Goal: Task Accomplishment & Management: Manage account settings

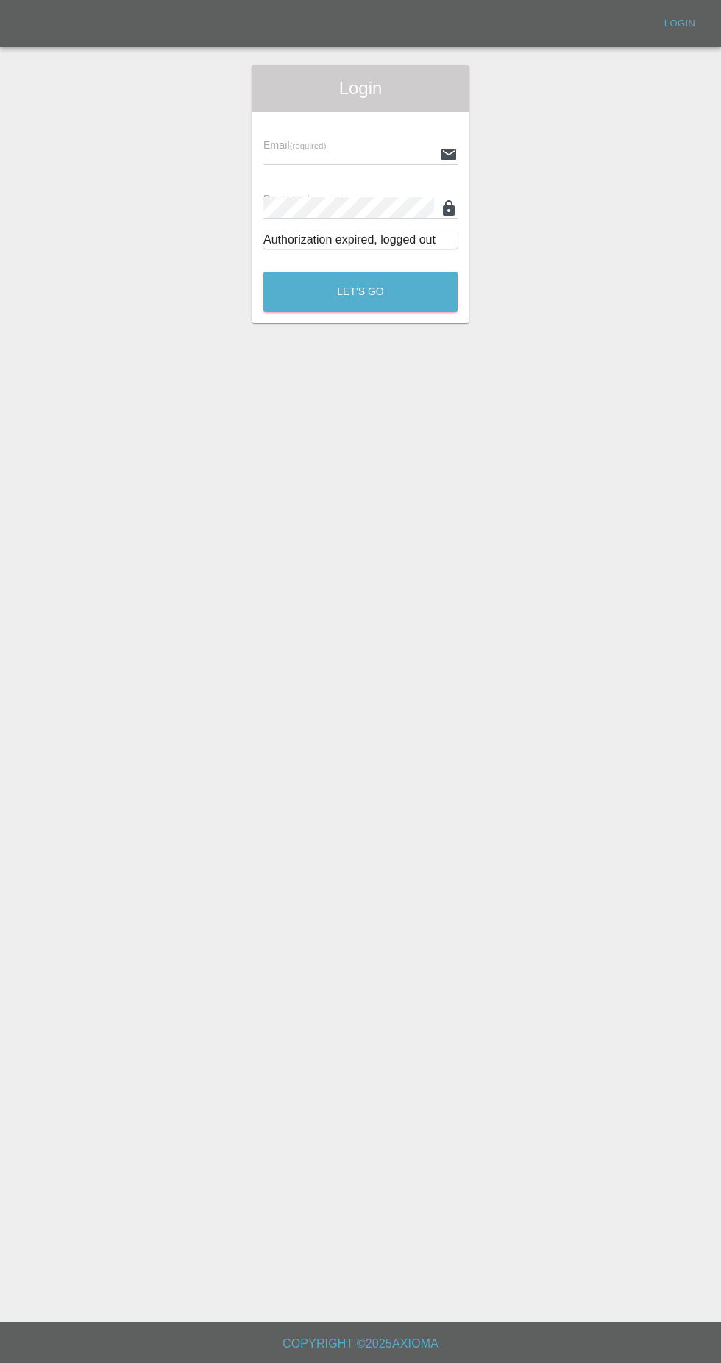
click at [297, 152] on input "text" at bounding box center [349, 154] width 171 height 21
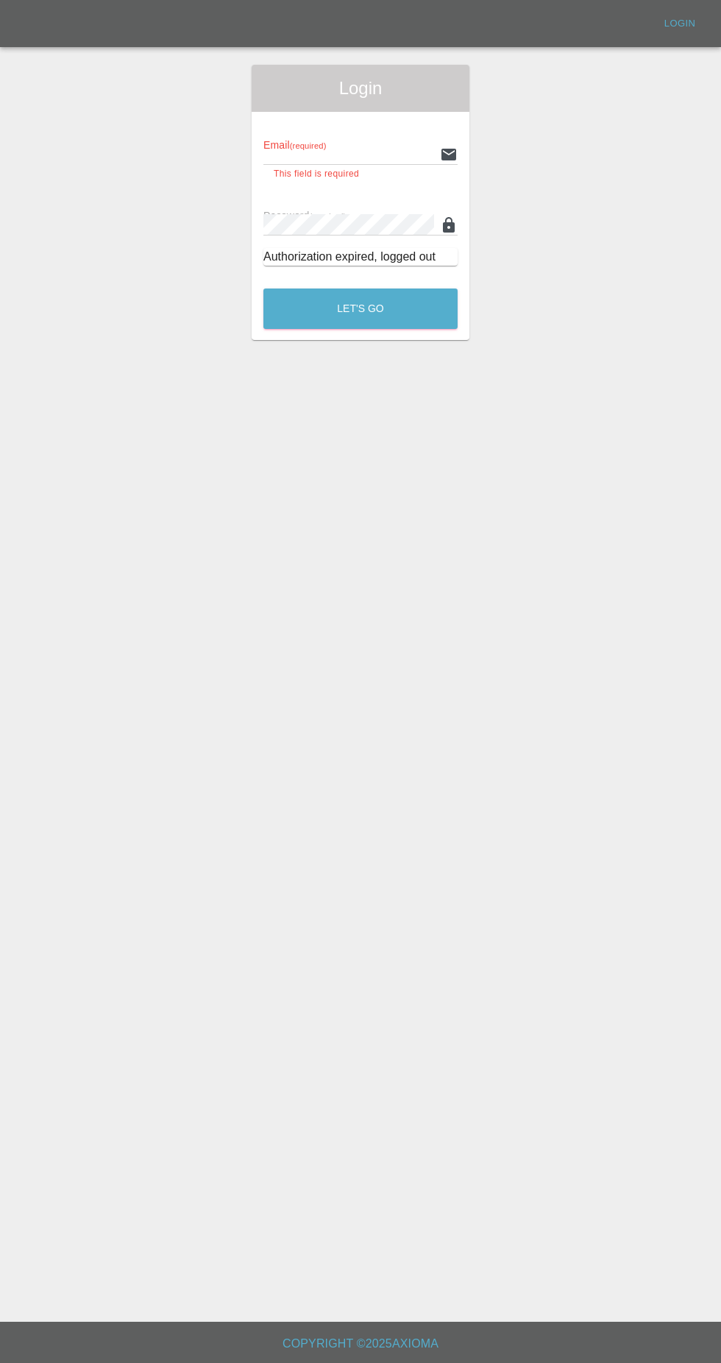
type input "[EMAIL_ADDRESS][DOMAIN_NAME]"
click at [264, 289] on button "Let's Go" at bounding box center [361, 309] width 194 height 40
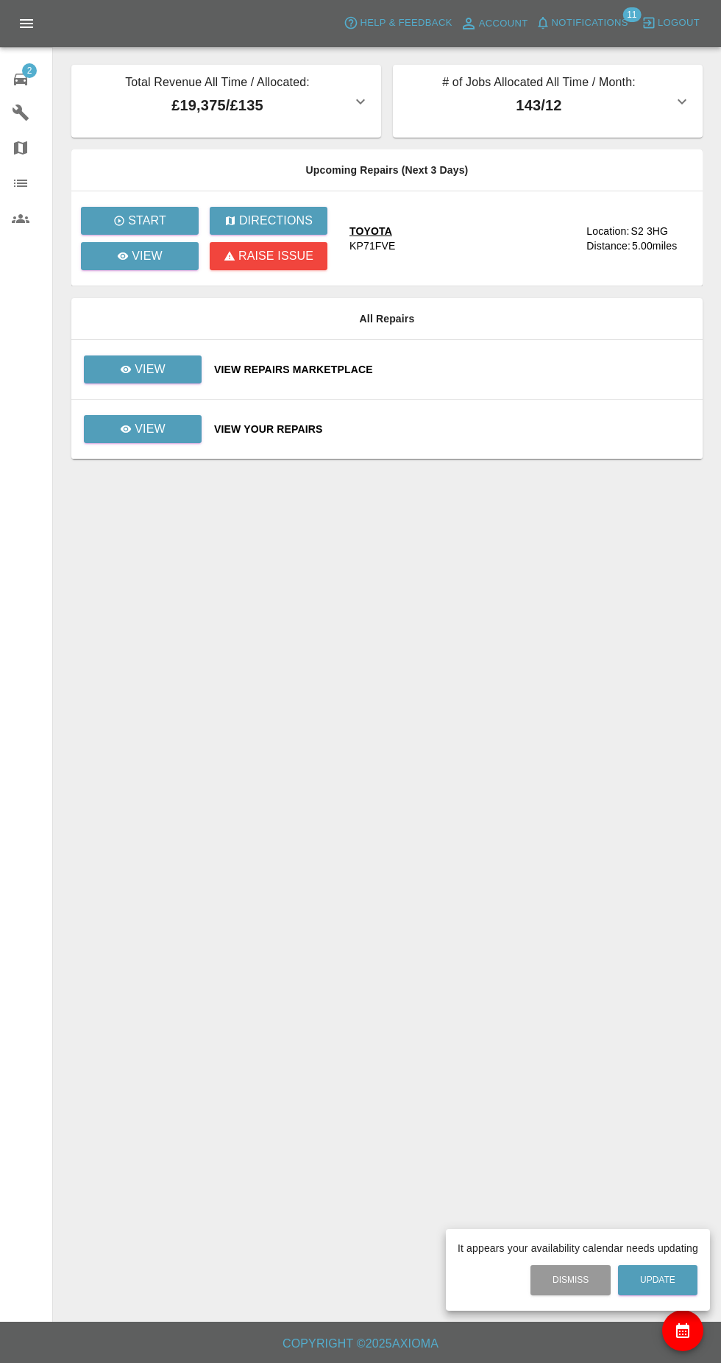
click at [576, 31] on div at bounding box center [360, 681] width 721 height 1363
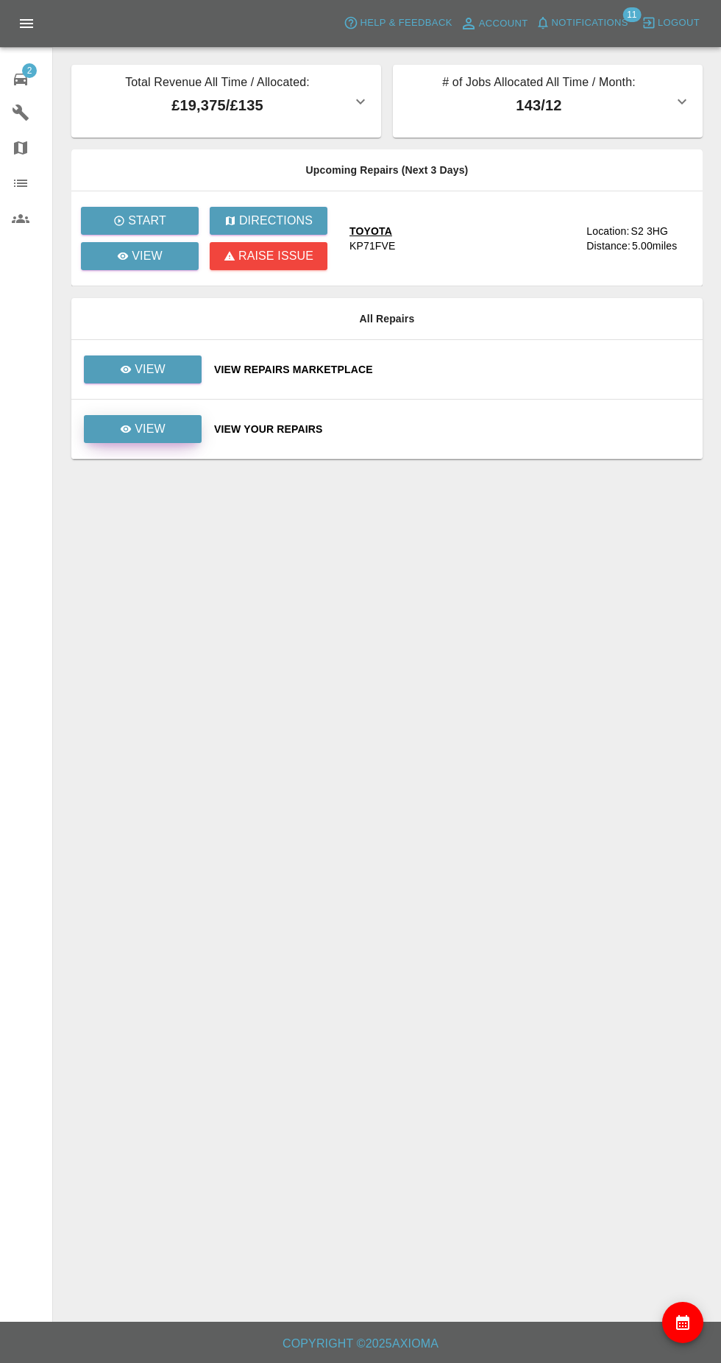
click at [140, 442] on link "View" at bounding box center [143, 429] width 118 height 28
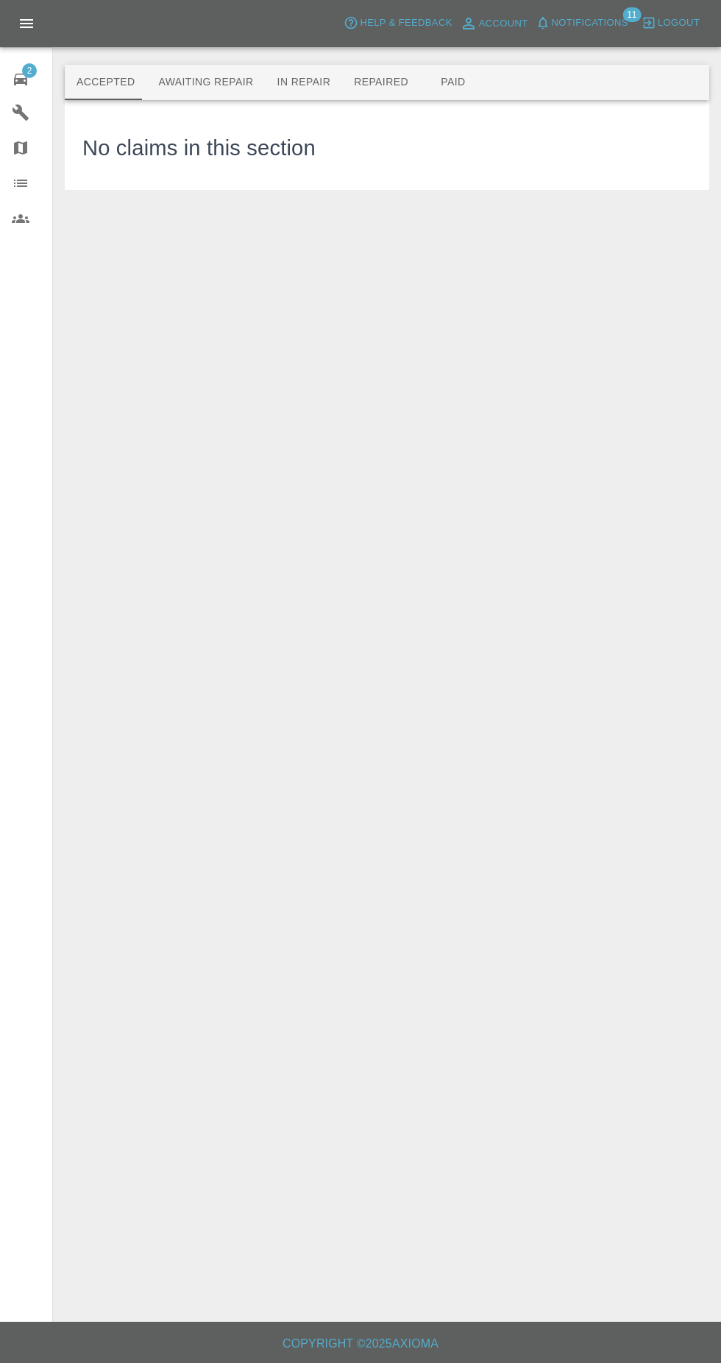
click at [220, 82] on button "Awaiting Repair" at bounding box center [205, 82] width 119 height 35
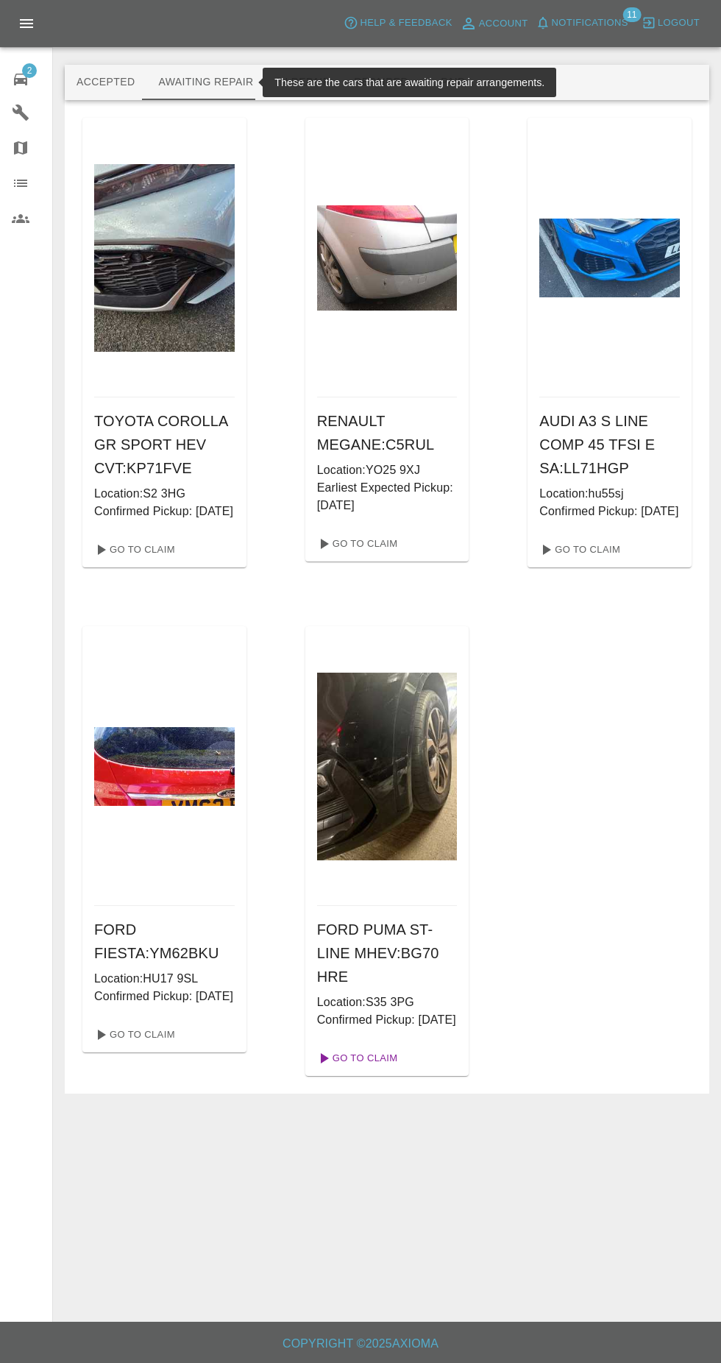
click at [354, 1067] on link "Go To Claim" at bounding box center [356, 1059] width 91 height 24
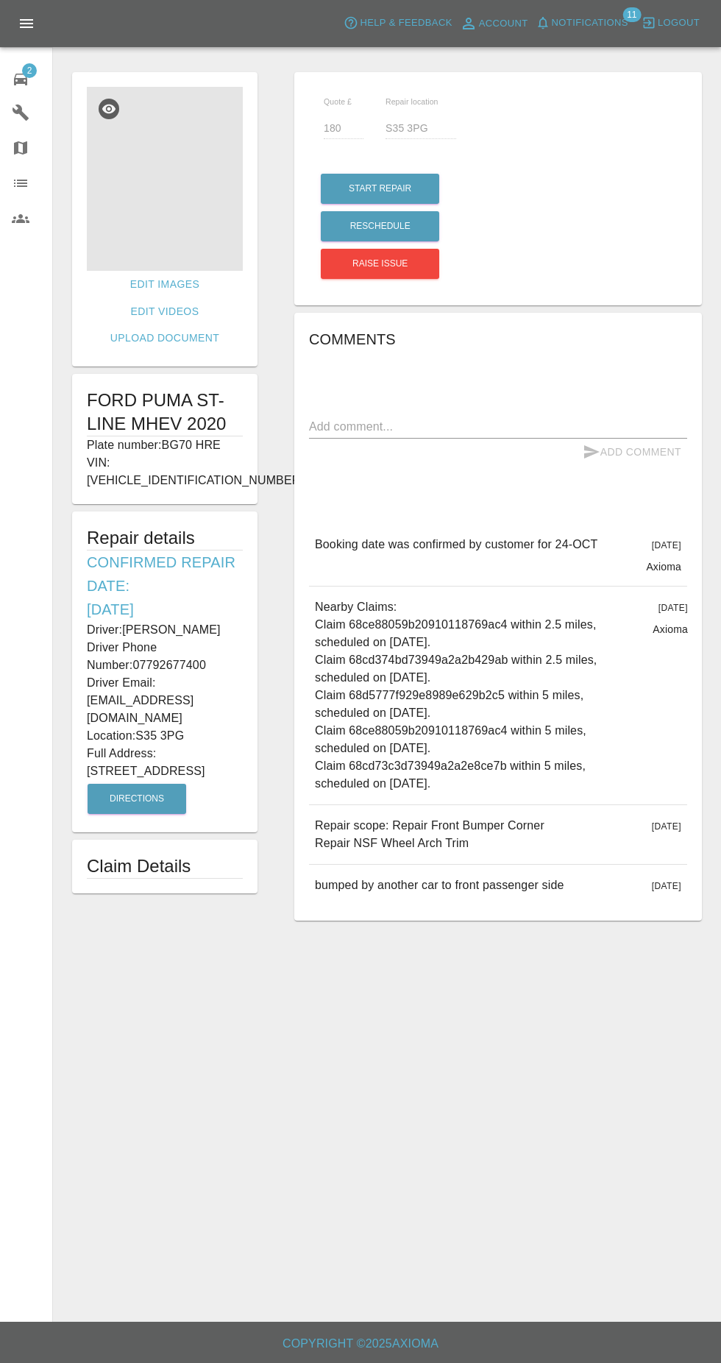
scroll to position [10, 0]
click at [23, 87] on icon at bounding box center [21, 80] width 18 height 18
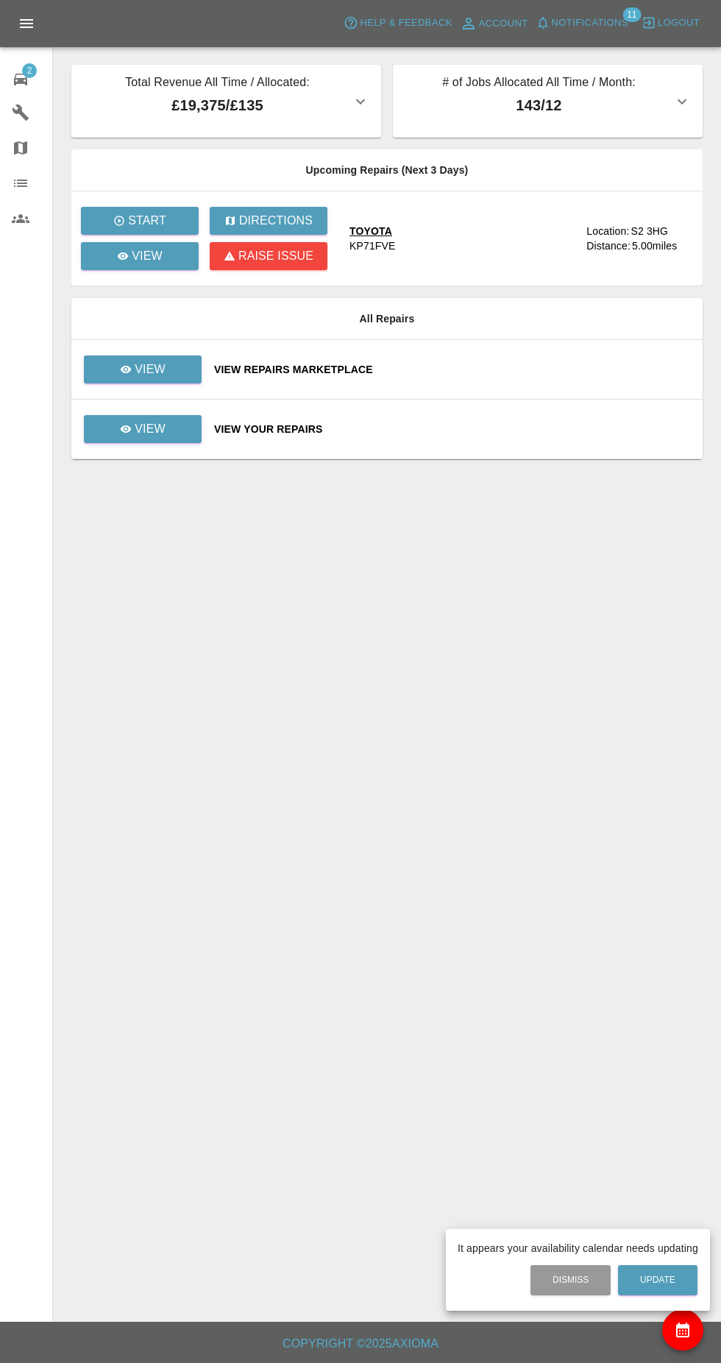
click at [142, 381] on div at bounding box center [360, 681] width 721 height 1363
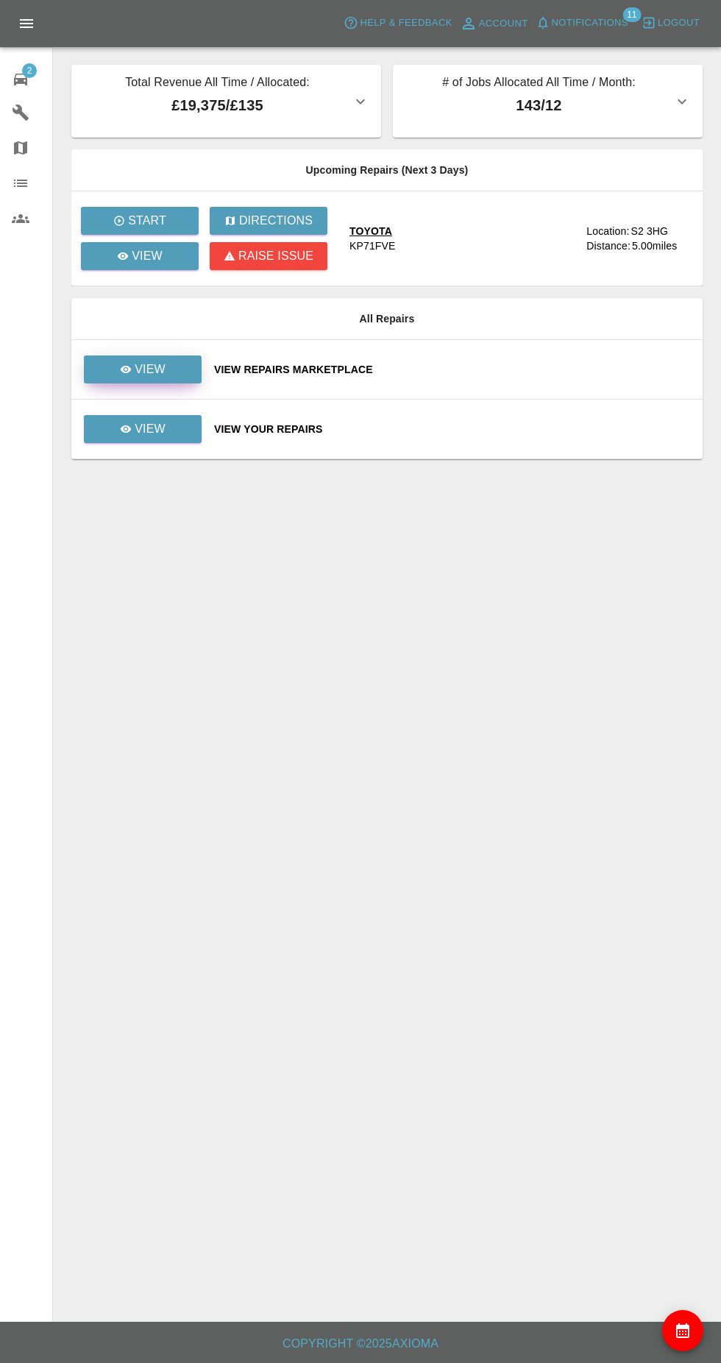
click at [140, 361] on p "View" at bounding box center [150, 370] width 31 height 18
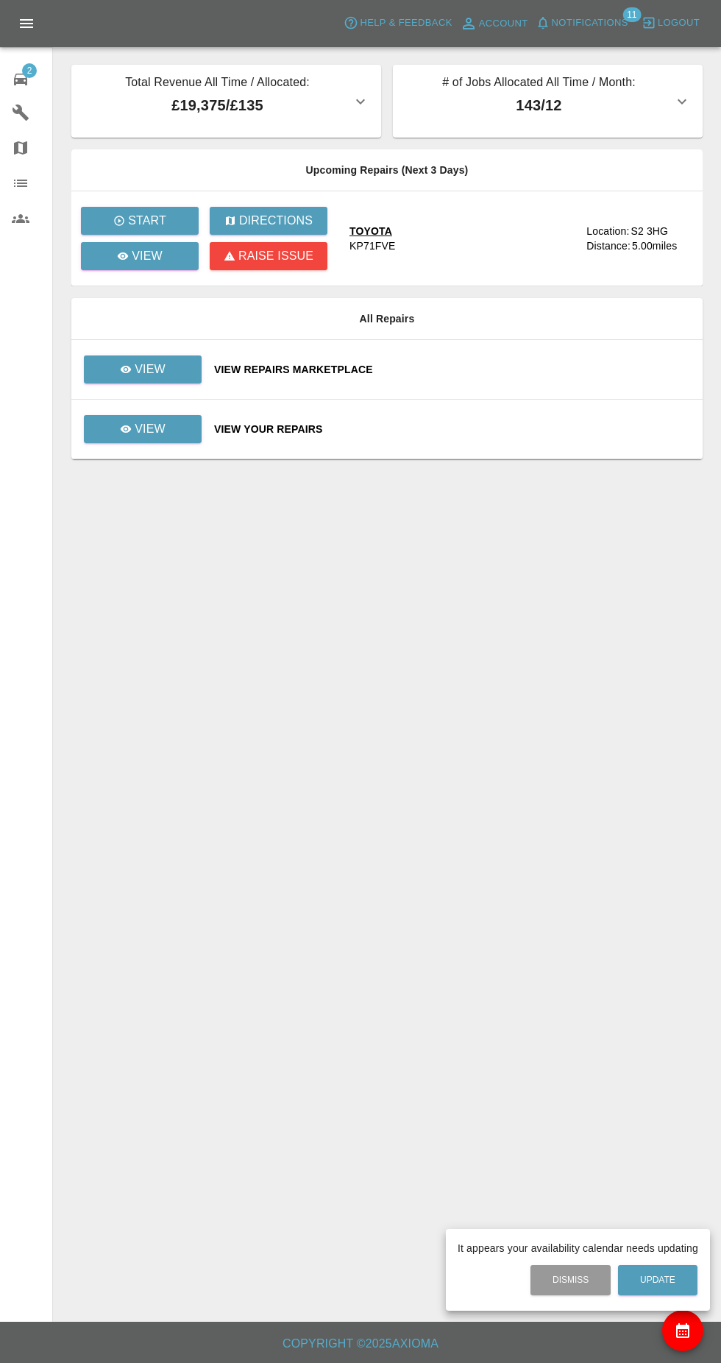
click at [141, 433] on div at bounding box center [360, 681] width 721 height 1363
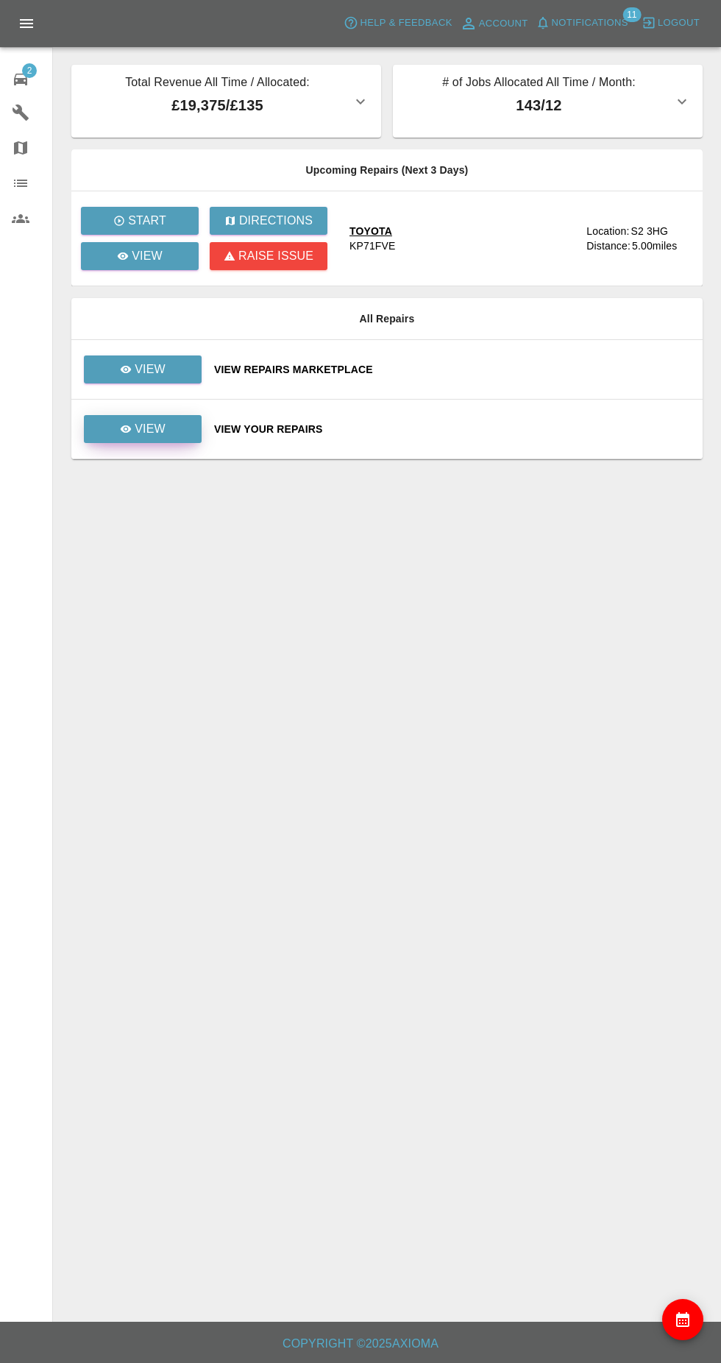
click at [127, 425] on icon at bounding box center [126, 428] width 11 height 7
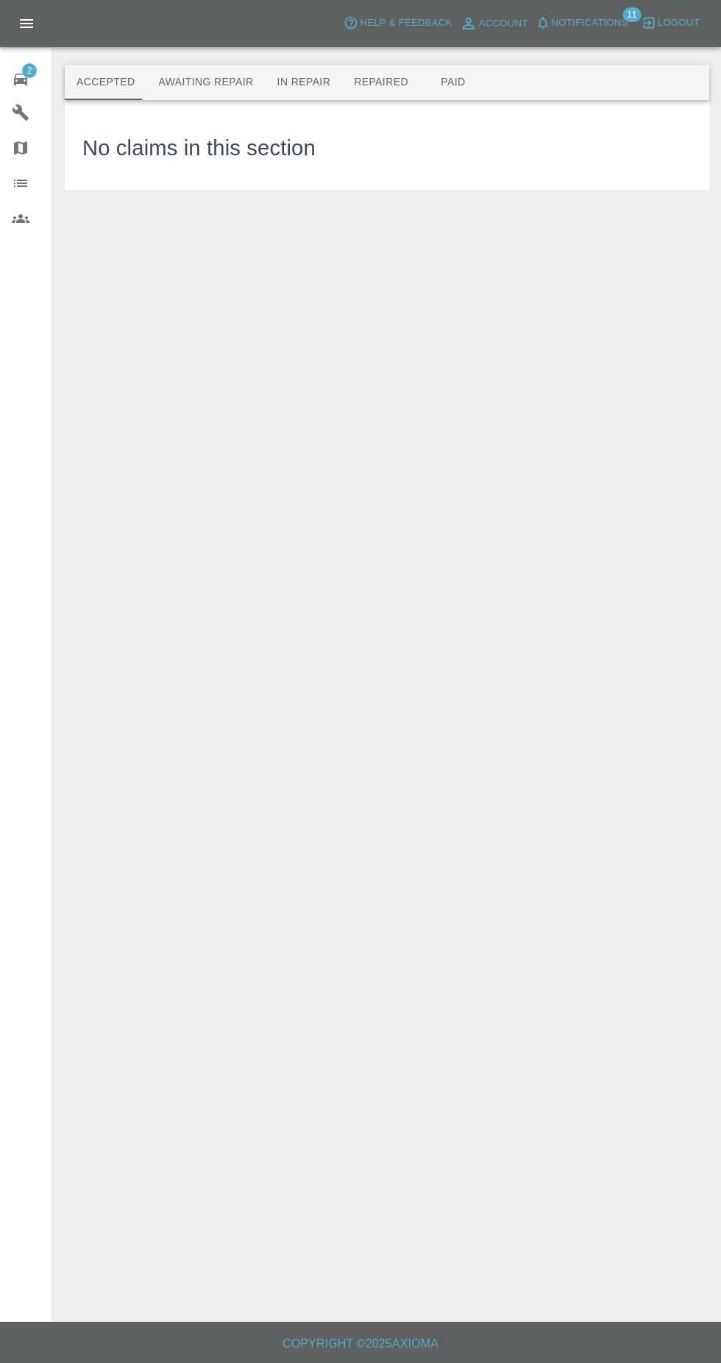
click at [191, 71] on button "Awaiting Repair" at bounding box center [205, 82] width 119 height 35
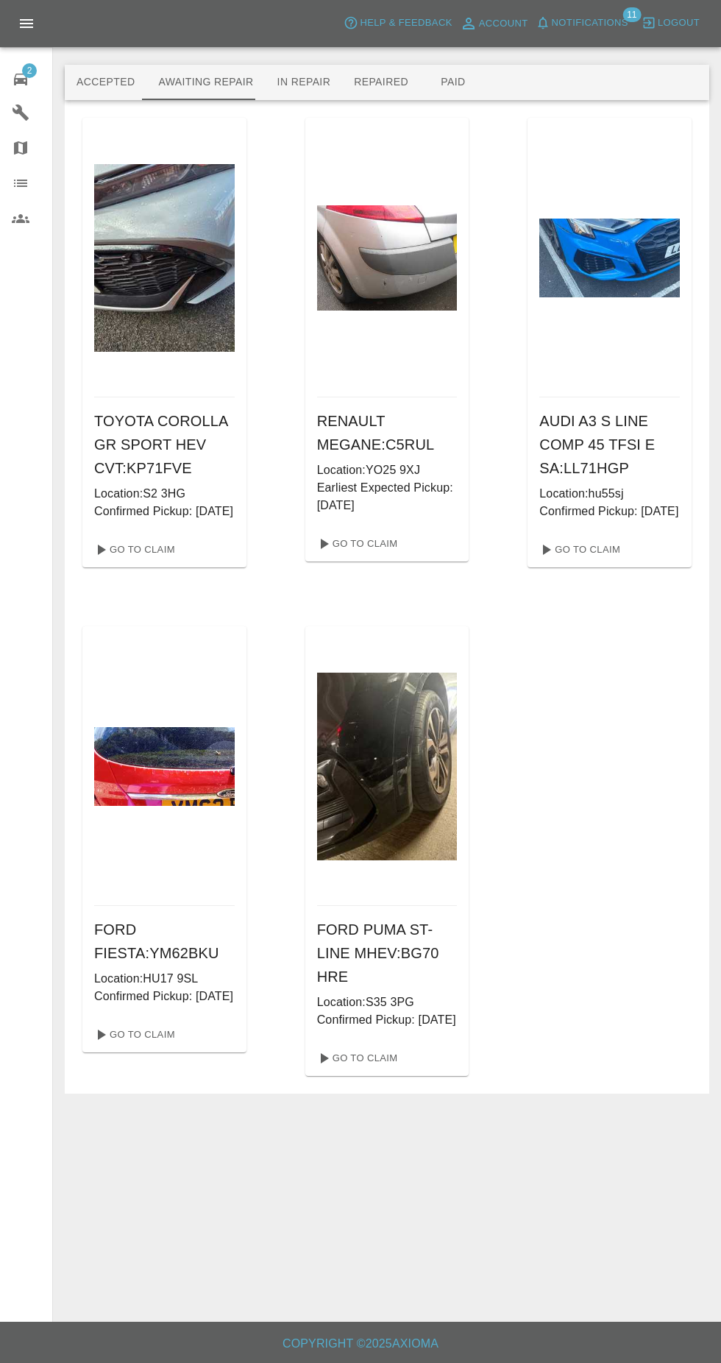
scroll to position [54, 0]
